Goal: Task Accomplishment & Management: Manage account settings

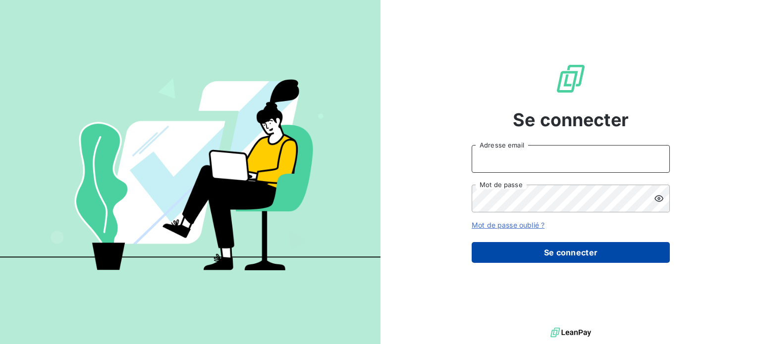
type input "[EMAIL_ADDRESS][DOMAIN_NAME]"
click at [599, 254] on button "Se connecter" at bounding box center [571, 252] width 198 height 21
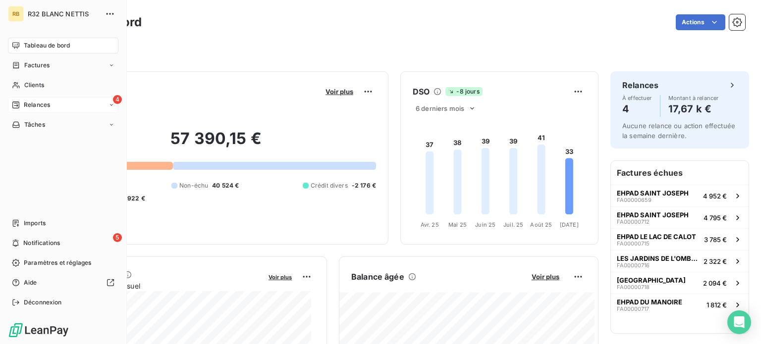
click at [112, 104] on icon at bounding box center [112, 105] width 6 height 6
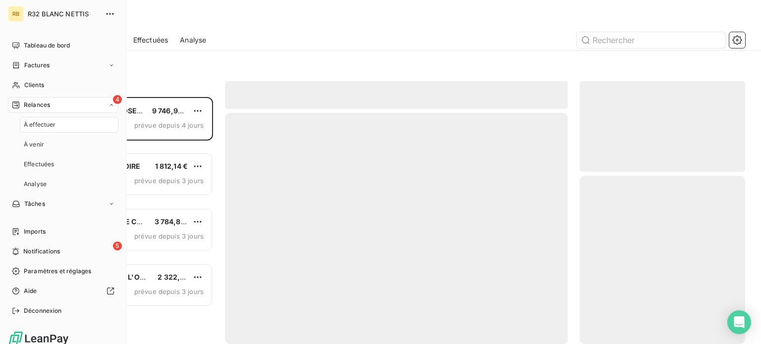
scroll to position [240, 158]
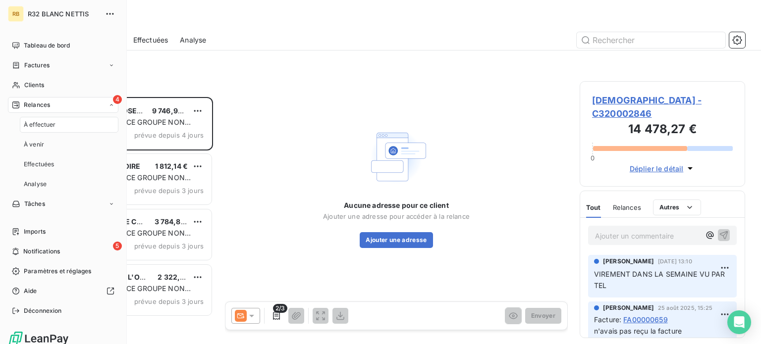
click at [52, 126] on span "À effectuer" at bounding box center [40, 124] width 32 height 9
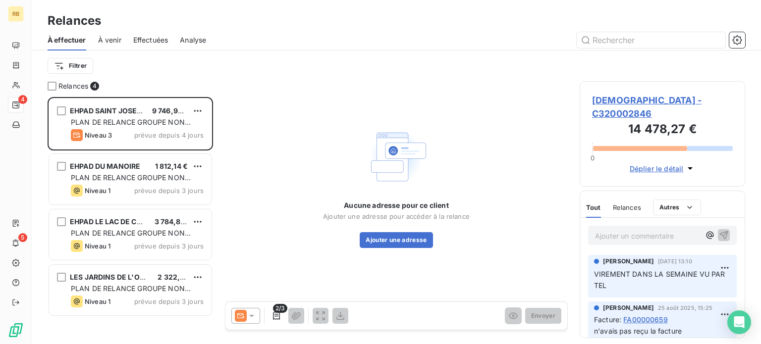
click at [677, 235] on p "Ajouter un commentaire ﻿" at bounding box center [647, 236] width 105 height 12
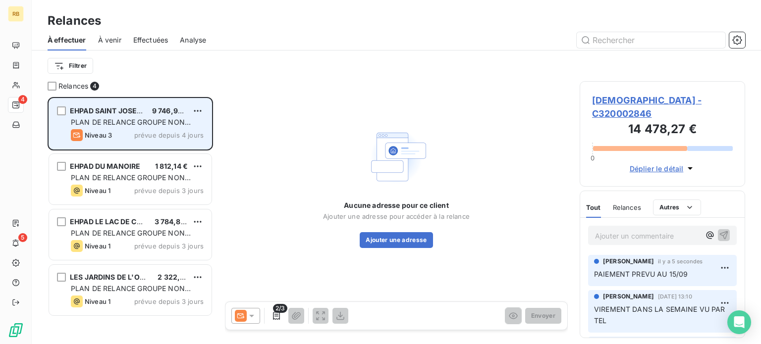
click at [165, 128] on div "EHPAD SAINT JOSEPH 9 746,95 € PLAN DE RELANCE GROUPE NON AUTOMATIQUE Niveau 3 p…" at bounding box center [130, 124] width 163 height 51
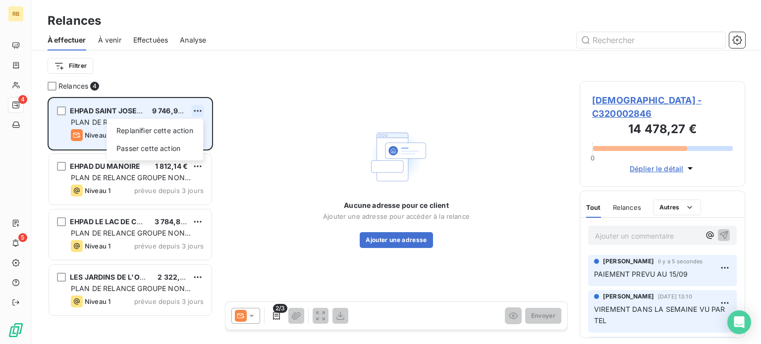
click at [200, 112] on html "RB 4 5 Relances À effectuer À venir Effectuées Analyse Filtrer Relances 4 EHPAD…" at bounding box center [380, 172] width 761 height 344
click at [185, 131] on div "Replanifier cette action" at bounding box center [155, 131] width 89 height 16
select select "8"
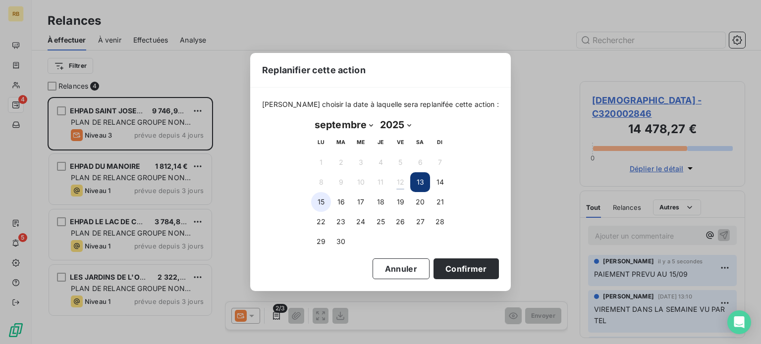
click at [319, 202] on button "15" at bounding box center [321, 202] width 20 height 20
click at [342, 200] on button "16" at bounding box center [341, 202] width 20 height 20
click at [451, 266] on button "Confirmer" at bounding box center [466, 269] width 65 height 21
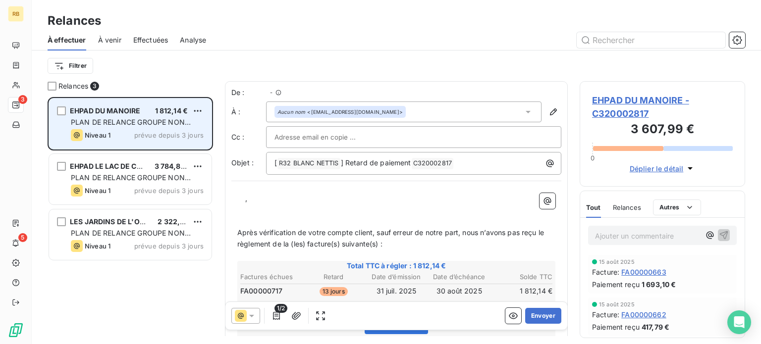
scroll to position [240, 158]
click at [155, 133] on span "prévue depuis 3 jours" at bounding box center [168, 135] width 69 height 8
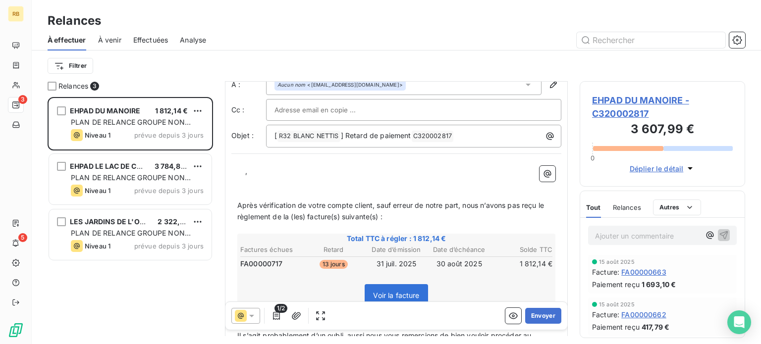
scroll to position [50, 0]
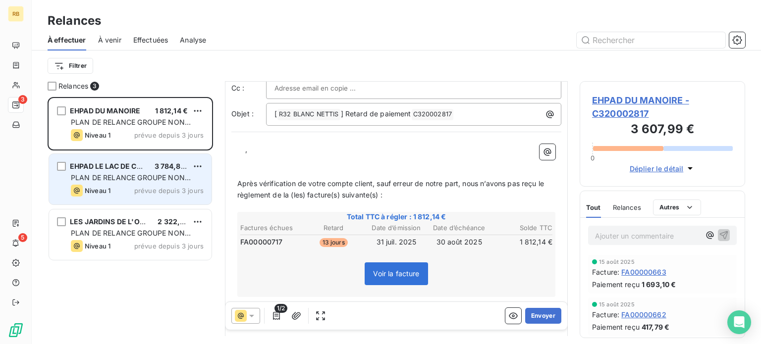
click at [174, 186] on div "Niveau 1 prévue depuis 3 jours" at bounding box center [137, 191] width 133 height 12
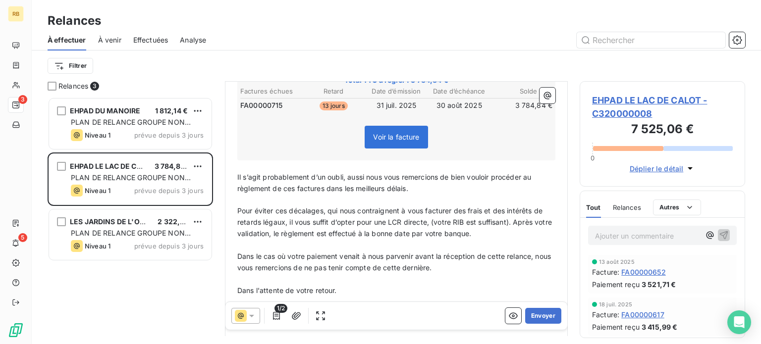
scroll to position [198, 0]
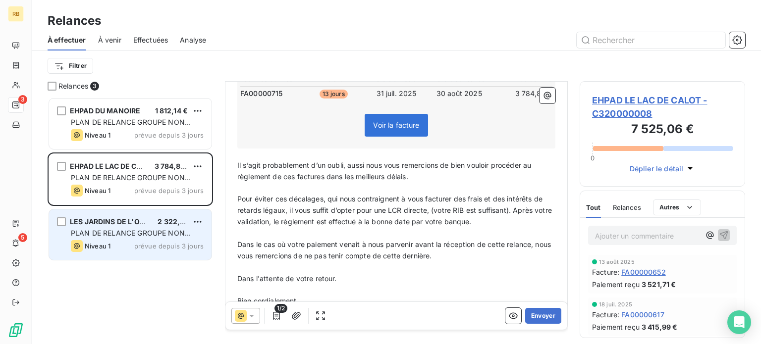
click at [123, 243] on div "Niveau 1 prévue depuis 3 jours" at bounding box center [137, 246] width 133 height 12
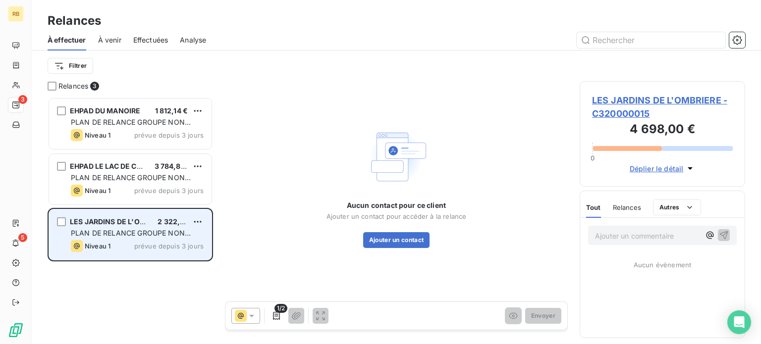
click at [135, 247] on div "Niveau 1 prévue depuis 3 jours" at bounding box center [137, 246] width 133 height 12
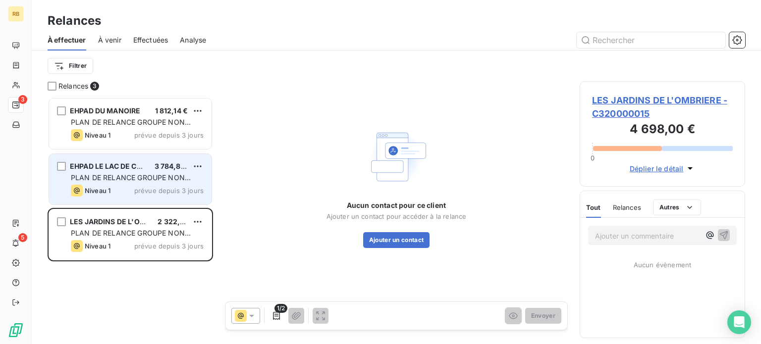
click at [155, 179] on span "PLAN DE RELANCE GROUPE NON AUTOMATIQUE" at bounding box center [131, 182] width 120 height 18
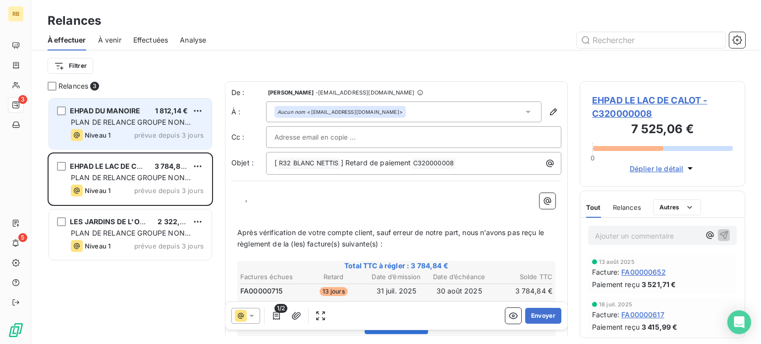
click at [152, 131] on span "prévue depuis 3 jours" at bounding box center [168, 135] width 69 height 8
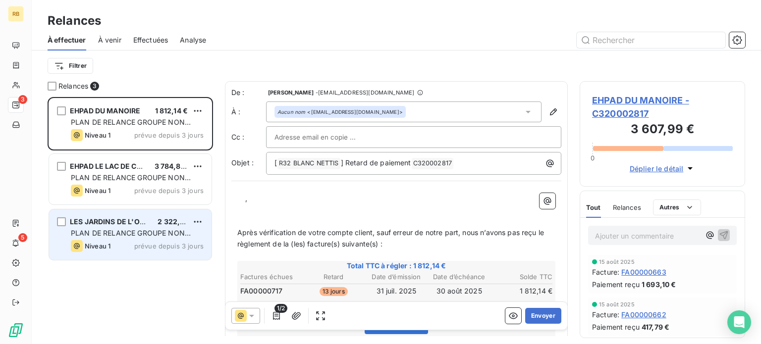
click at [177, 233] on span "PLAN DE RELANCE GROUPE NON AUTOMATIQUE" at bounding box center [131, 238] width 120 height 18
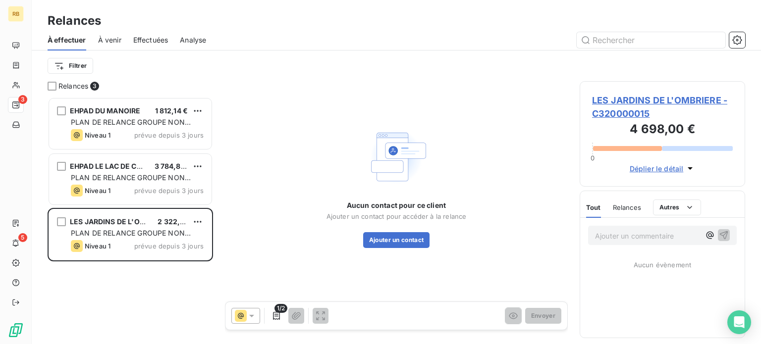
click at [142, 66] on div "Filtrer" at bounding box center [397, 66] width 698 height 19
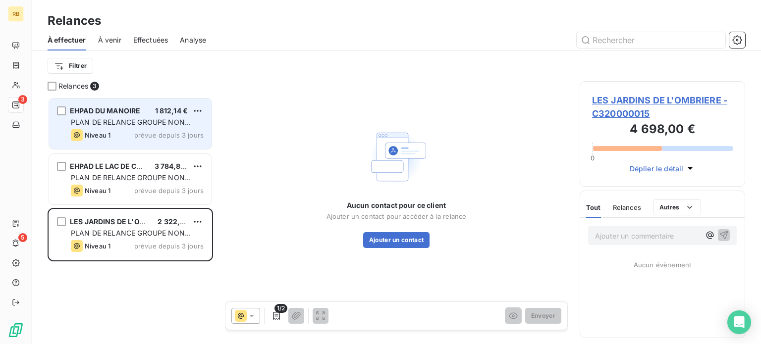
click at [161, 115] on div "1 812,14 €" at bounding box center [171, 111] width 33 height 10
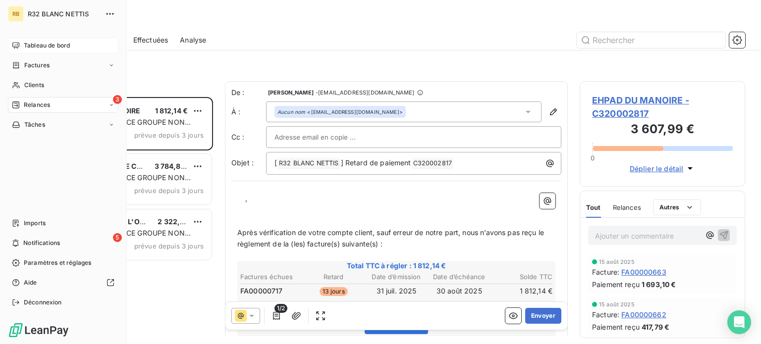
click at [42, 48] on span "Tableau de bord" at bounding box center [47, 45] width 46 height 9
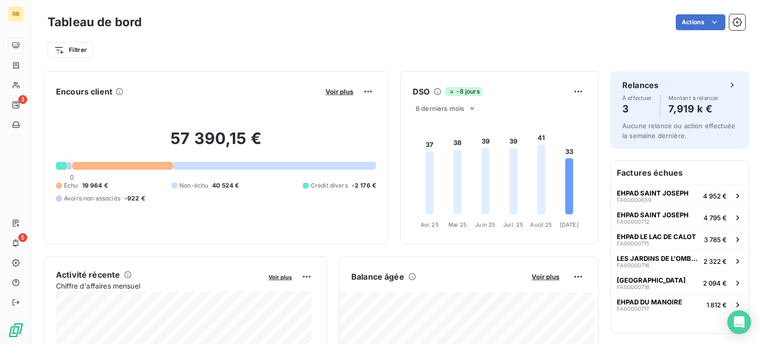
click at [104, 165] on div at bounding box center [122, 166] width 100 height 8
click at [115, 164] on div at bounding box center [122, 166] width 100 height 8
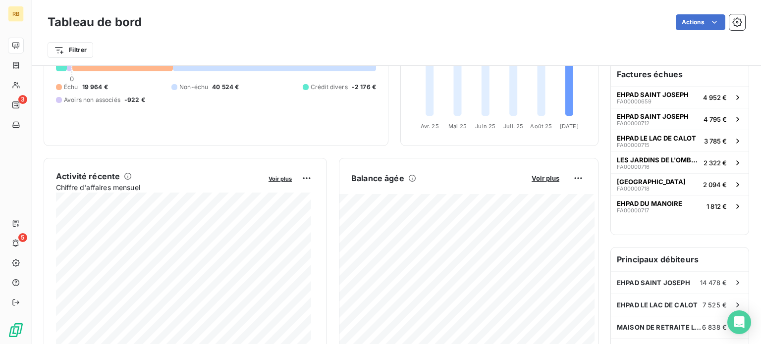
scroll to position [99, 0]
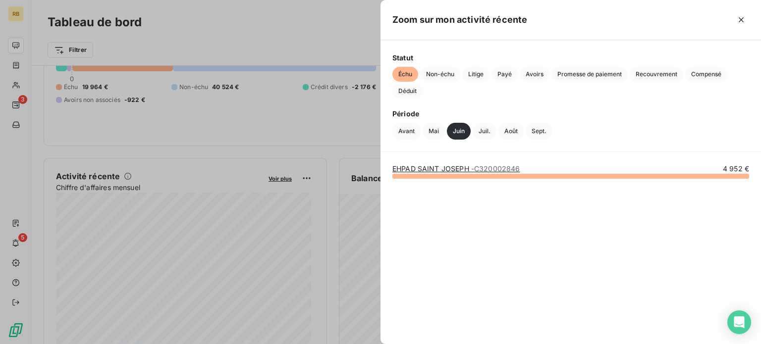
click at [207, 288] on div at bounding box center [380, 172] width 761 height 344
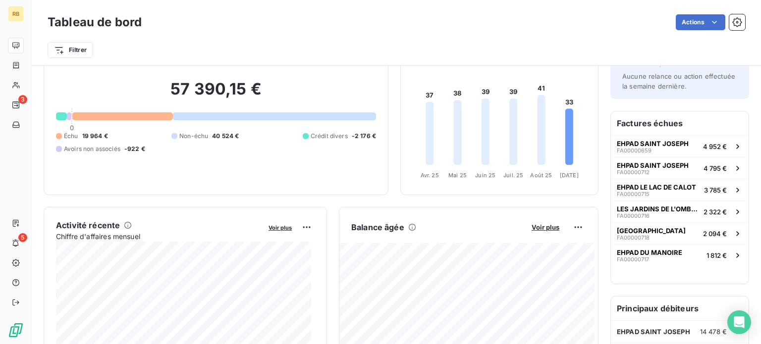
scroll to position [50, 0]
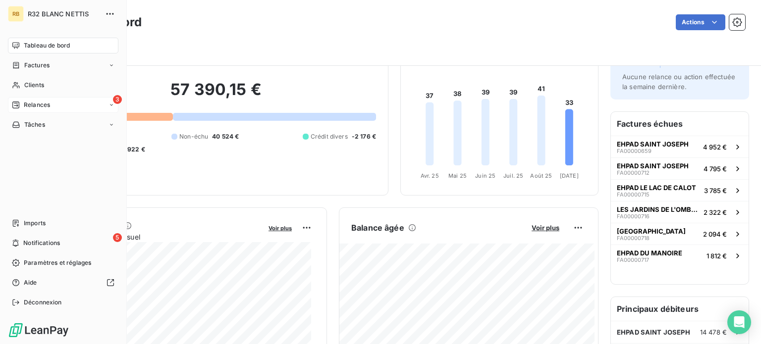
click at [22, 103] on div "Relances" at bounding box center [31, 105] width 38 height 9
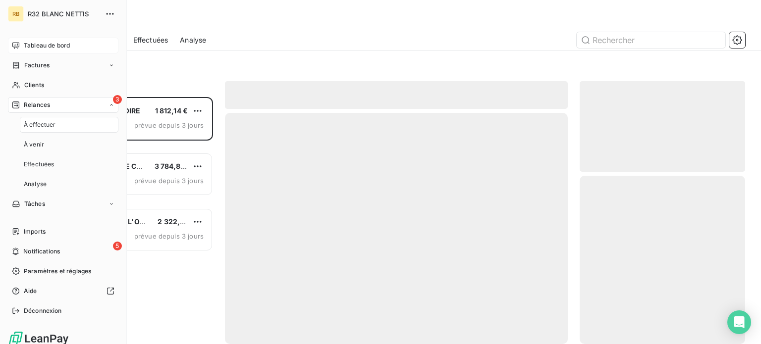
scroll to position [240, 158]
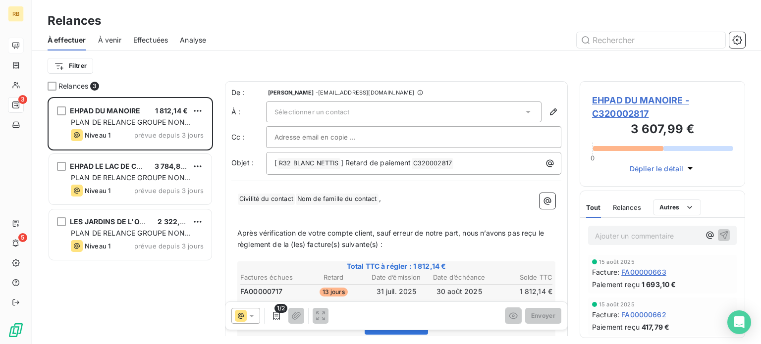
click at [106, 45] on span "À venir" at bounding box center [109, 40] width 23 height 10
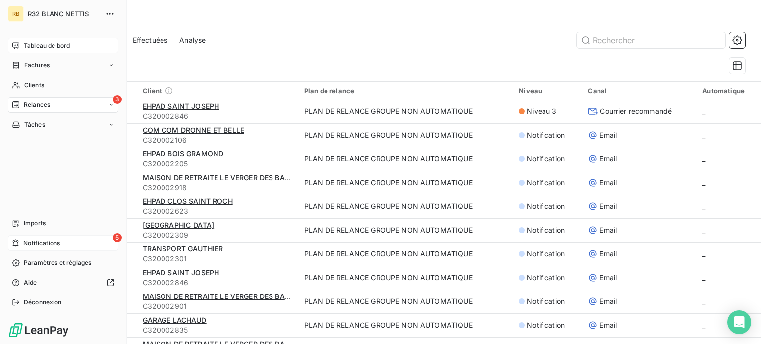
click at [36, 244] on span "Notifications" at bounding box center [41, 243] width 37 height 9
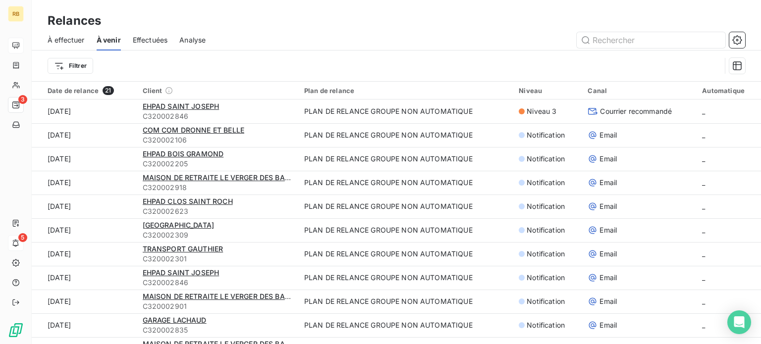
click at [542, 26] on div "Relances" at bounding box center [397, 21] width 730 height 18
